Goal: Information Seeking & Learning: Find specific fact

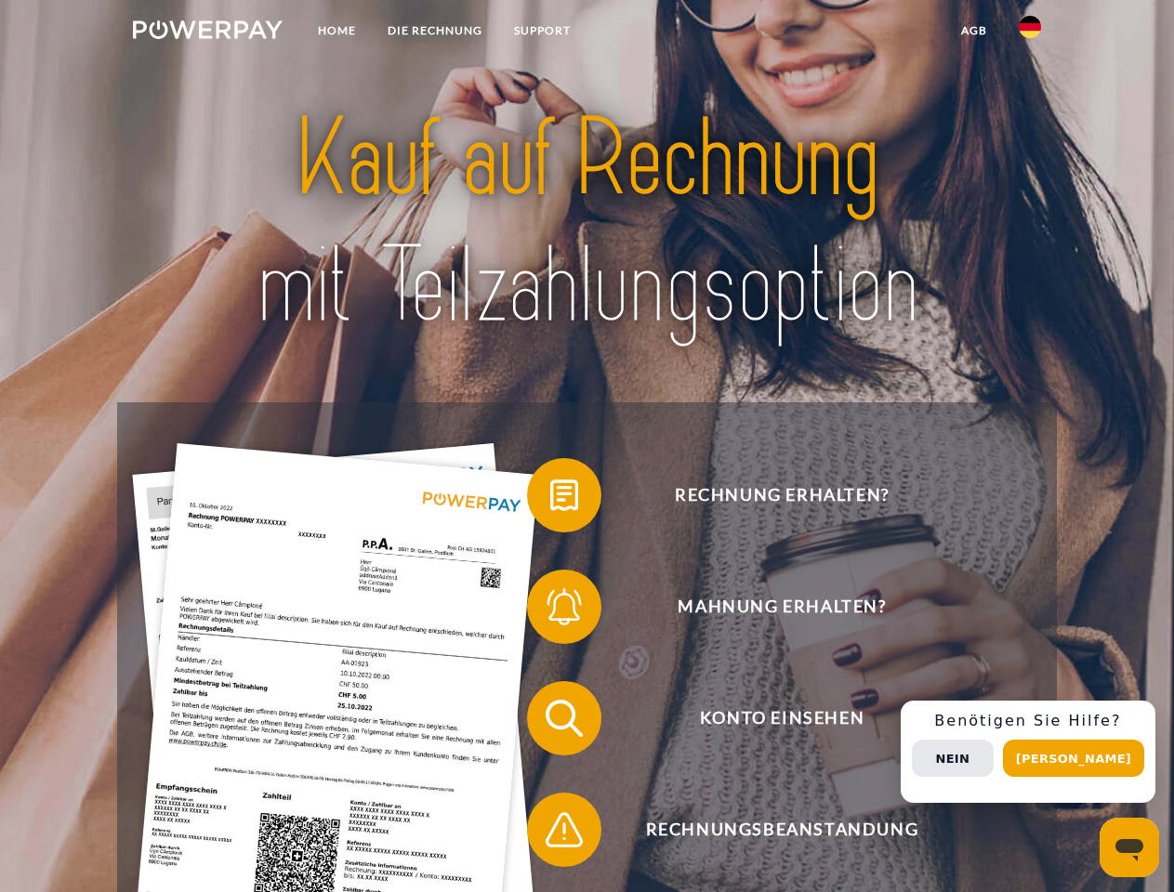
click at [207, 33] on img at bounding box center [208, 29] width 150 height 19
click at [1030, 33] on img at bounding box center [1029, 27] width 22 height 22
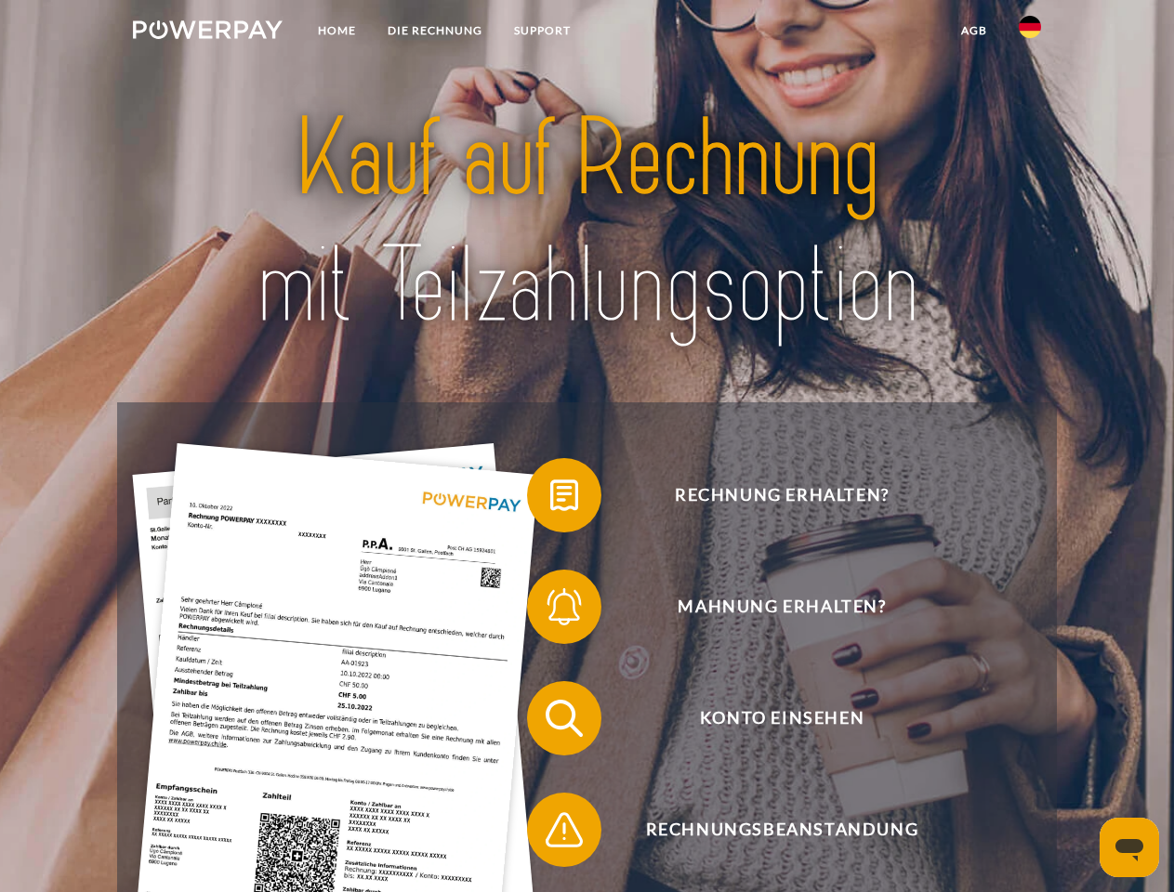
click at [973, 31] on link "agb" at bounding box center [974, 30] width 58 height 33
click at [550, 499] on span at bounding box center [536, 495] width 93 height 93
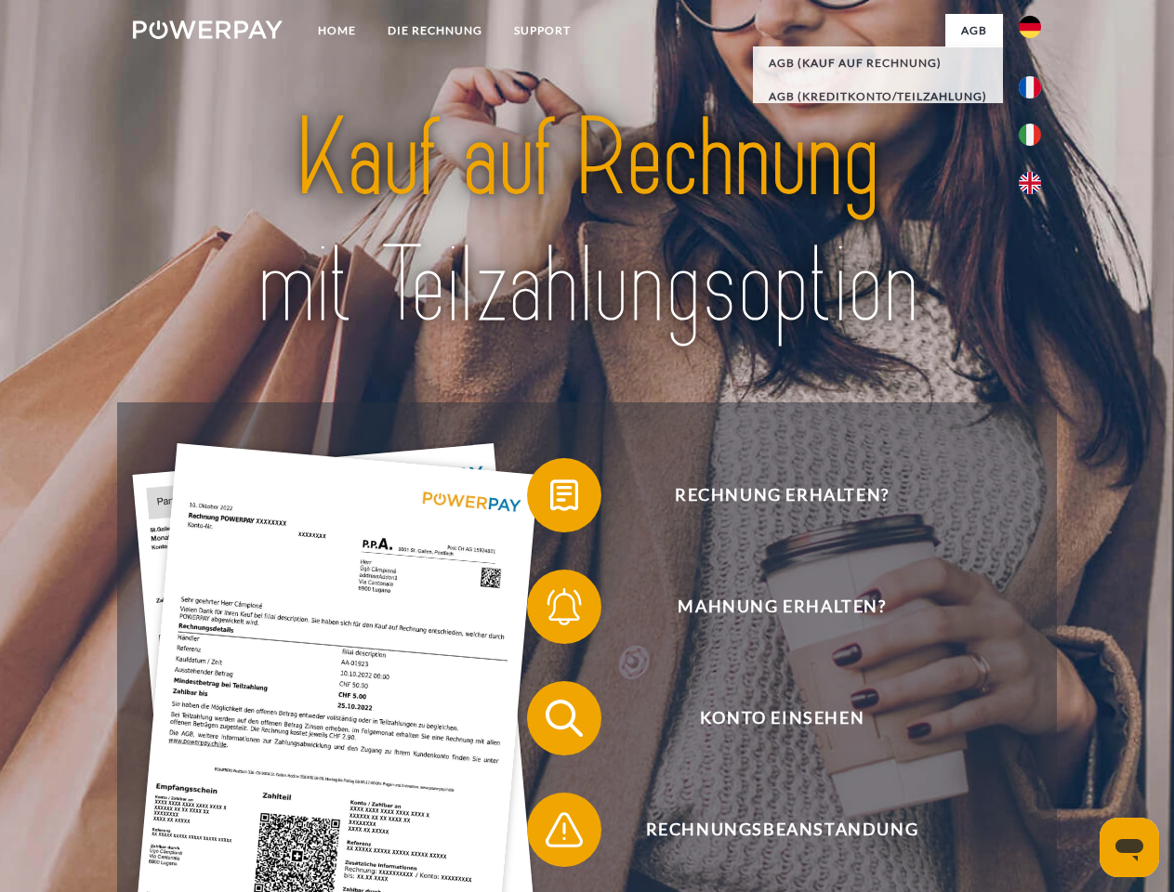
click at [550, 611] on div "Rechnung erhalten? Mahnung erhalten? Konto einsehen" at bounding box center [586, 773] width 939 height 743
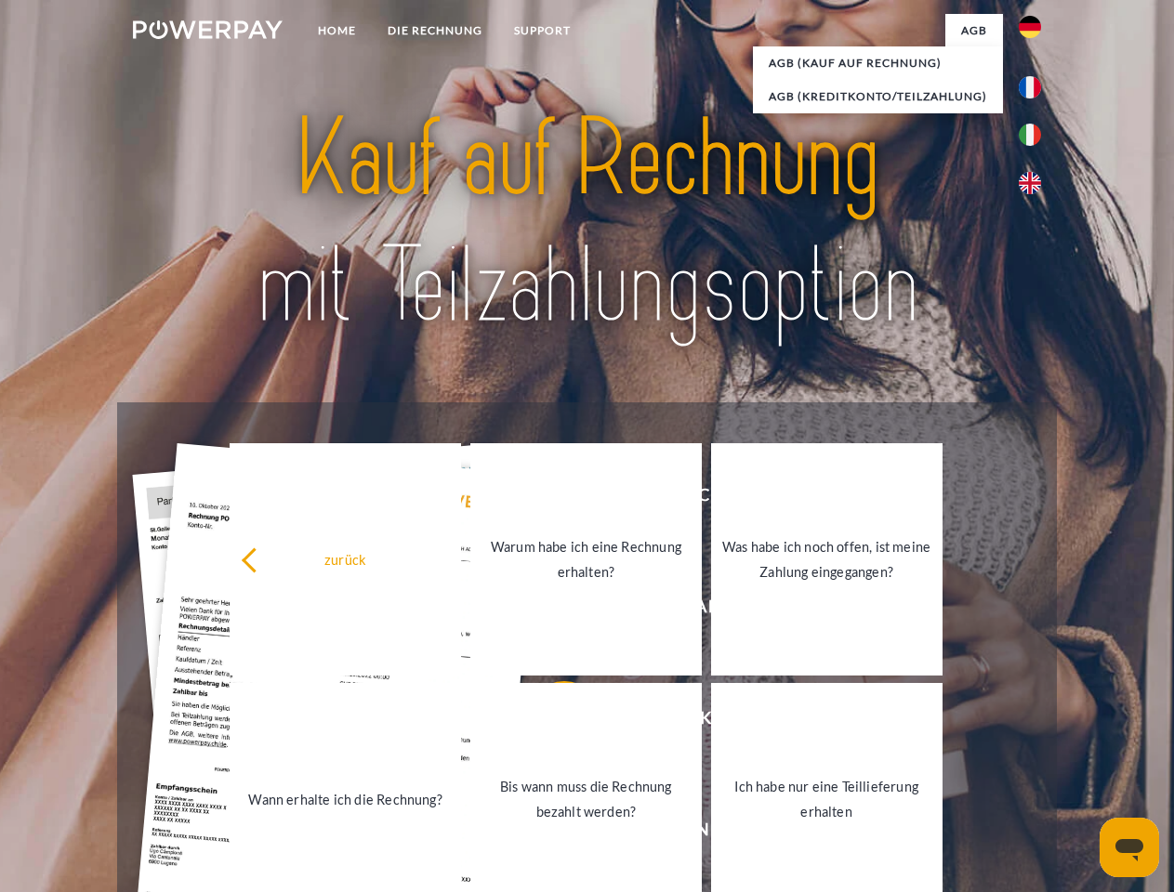
click at [550, 722] on link "Bis wann muss die Rechnung bezahlt werden?" at bounding box center [585, 799] width 231 height 232
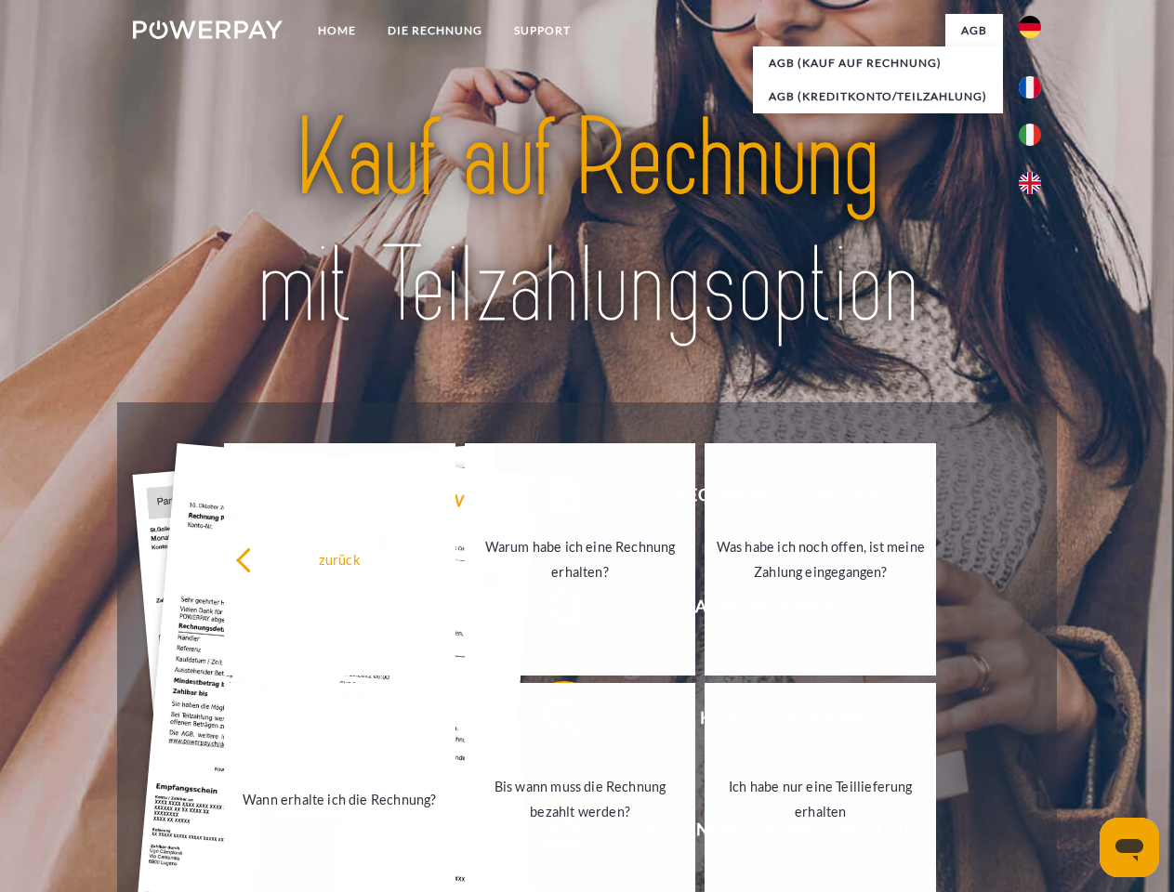
click at [550, 834] on link "Bis wann muss die Rechnung bezahlt werden?" at bounding box center [580, 799] width 231 height 232
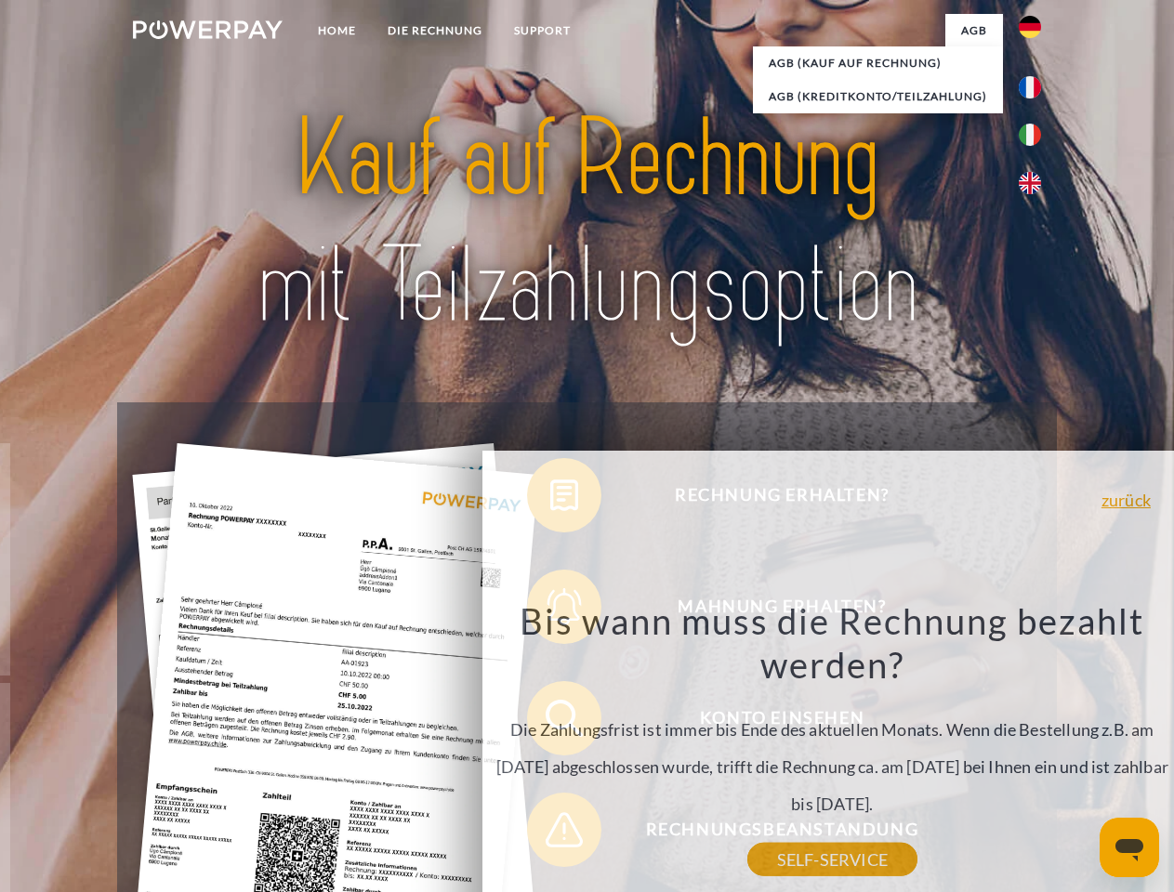
click at [1034, 752] on div "Rechnung erhalten? Mahnung erhalten? Konto einsehen" at bounding box center [586, 773] width 939 height 743
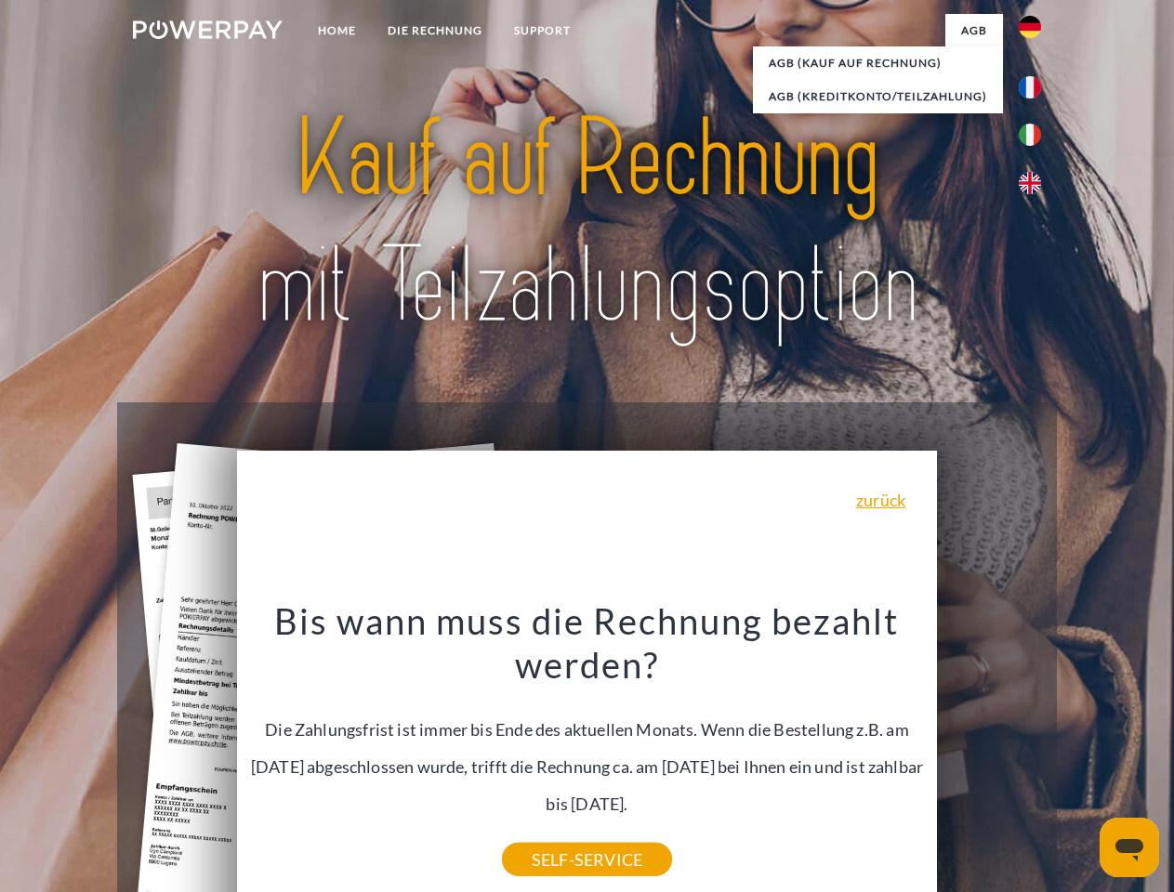
click at [989, 755] on span "Konto einsehen" at bounding box center [781, 718] width 455 height 74
click at [1080, 758] on header "Home DIE RECHNUNG SUPPORT" at bounding box center [587, 641] width 1174 height 1283
